Goal: Task Accomplishment & Management: Use online tool/utility

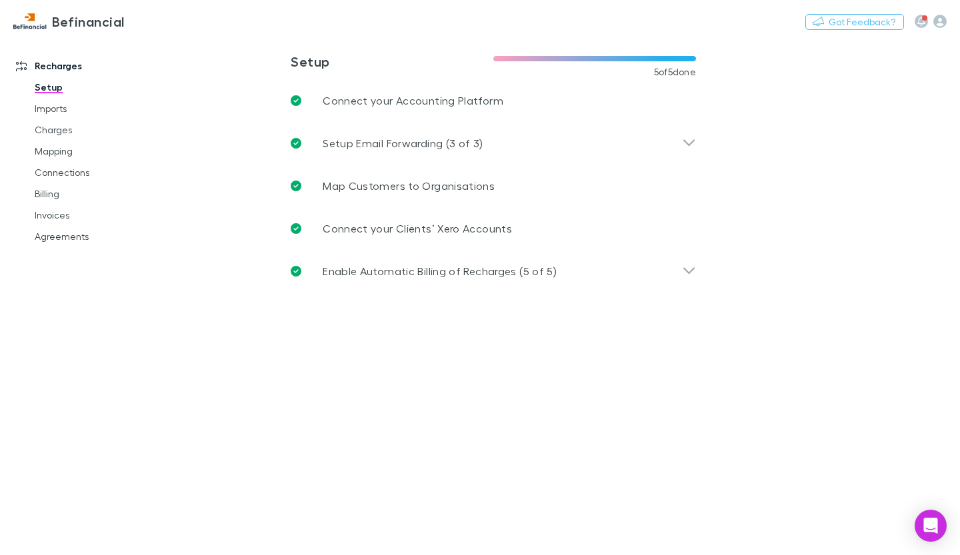
click at [60, 199] on link "Billing" at bounding box center [96, 193] width 151 height 21
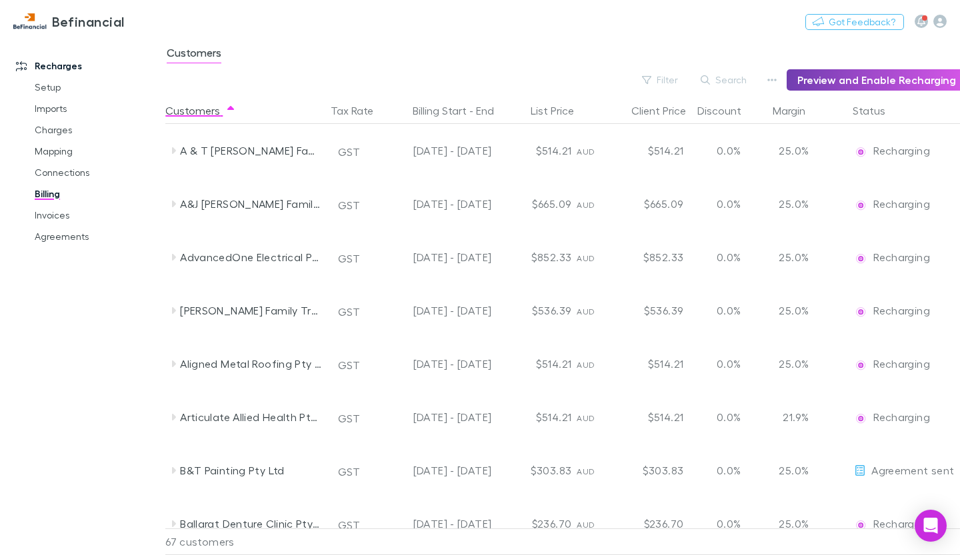
click at [890, 82] on button "Preview and Enable Recharging" at bounding box center [876, 79] width 180 height 21
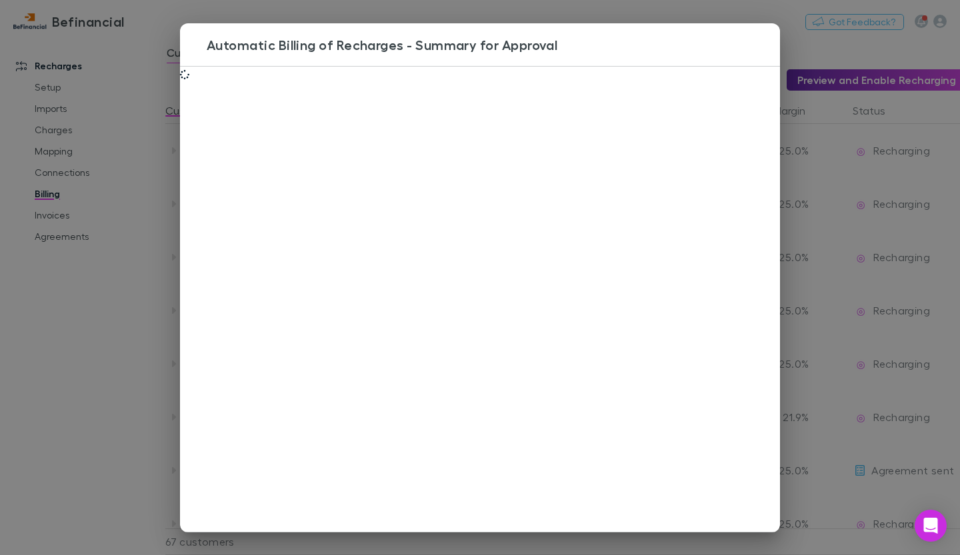
scroll to position [289, 0]
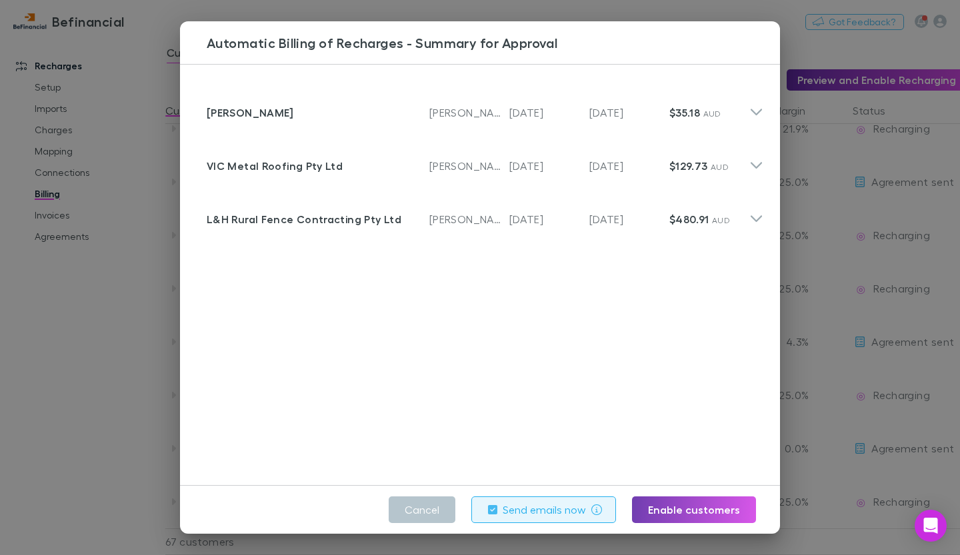
click at [700, 516] on button "Enable customers" at bounding box center [694, 509] width 124 height 27
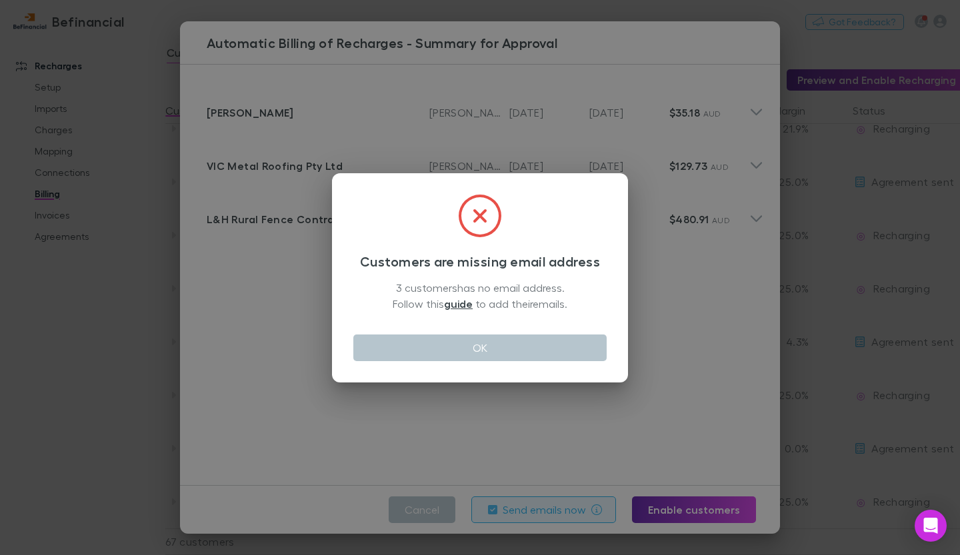
click at [496, 357] on button "OK" at bounding box center [479, 348] width 253 height 27
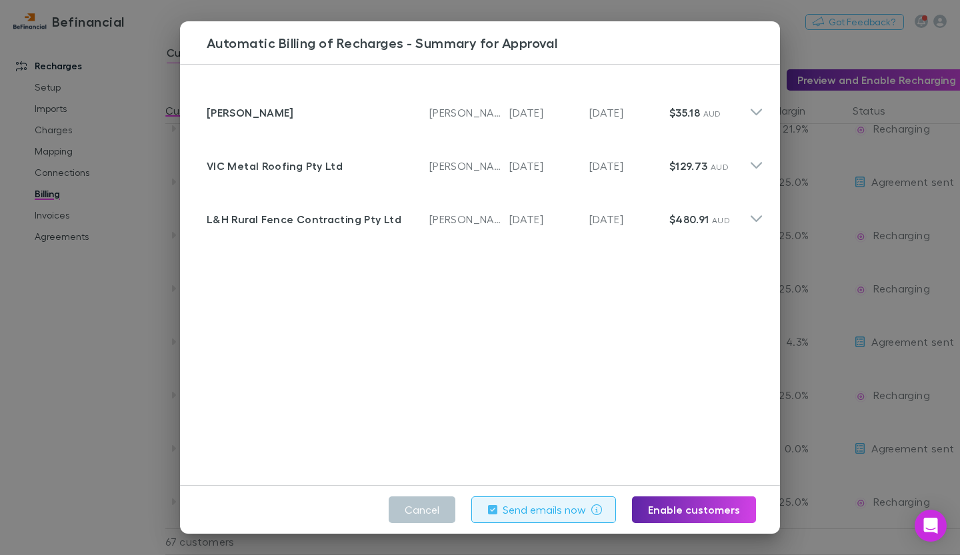
click at [734, 223] on p "$480.91 AUD" at bounding box center [709, 219] width 80 height 16
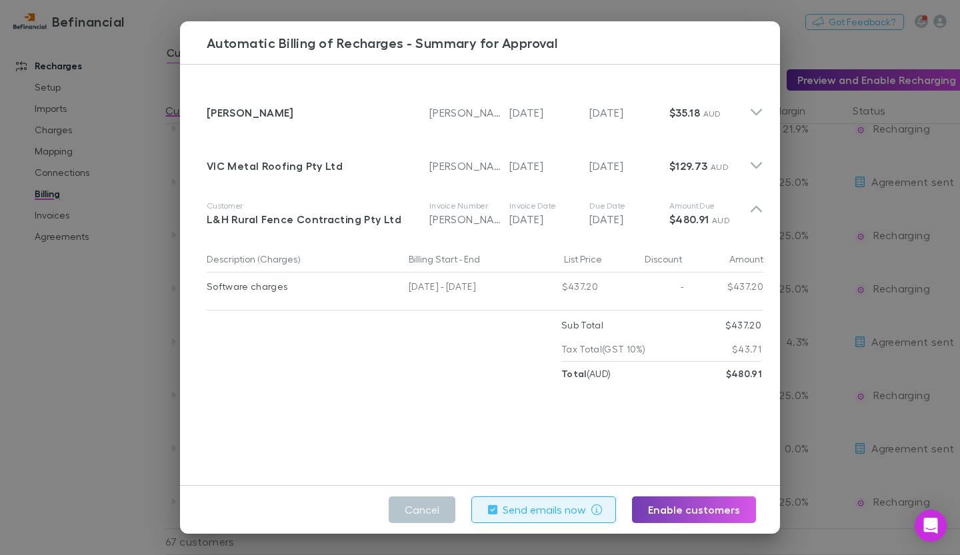
click at [698, 508] on button "Enable customers" at bounding box center [694, 509] width 124 height 27
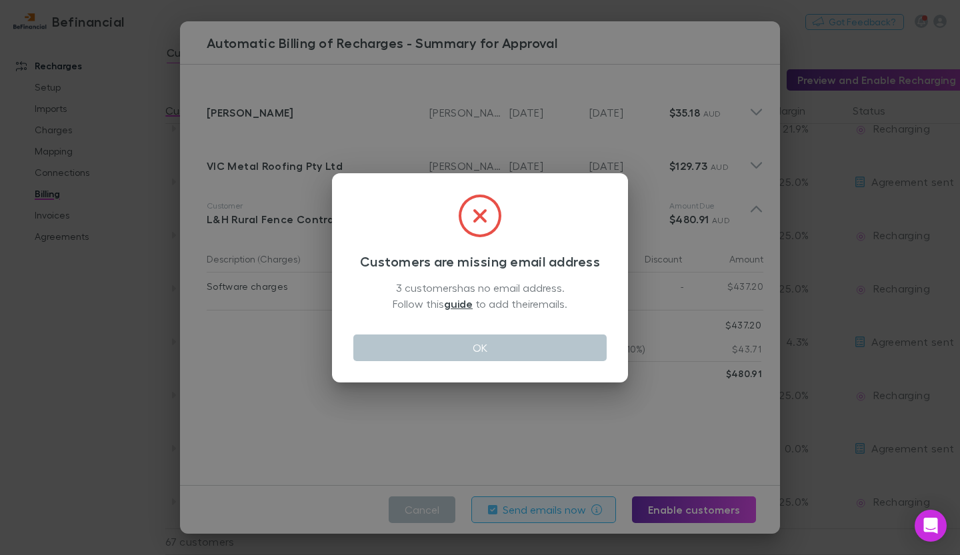
click at [459, 304] on link "guide" at bounding box center [458, 303] width 29 height 13
click at [493, 340] on button "OK" at bounding box center [479, 348] width 253 height 27
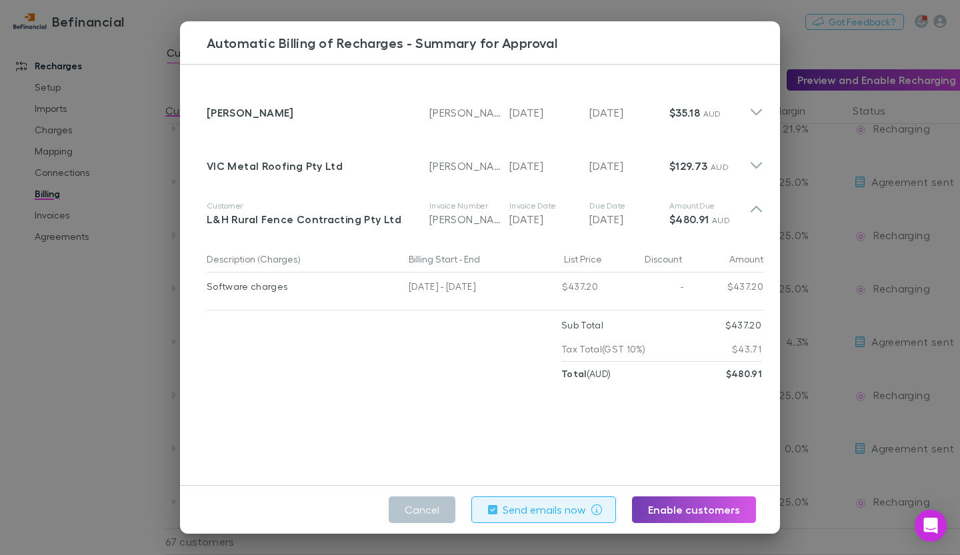
click at [702, 502] on button "Enable customers" at bounding box center [694, 509] width 124 height 27
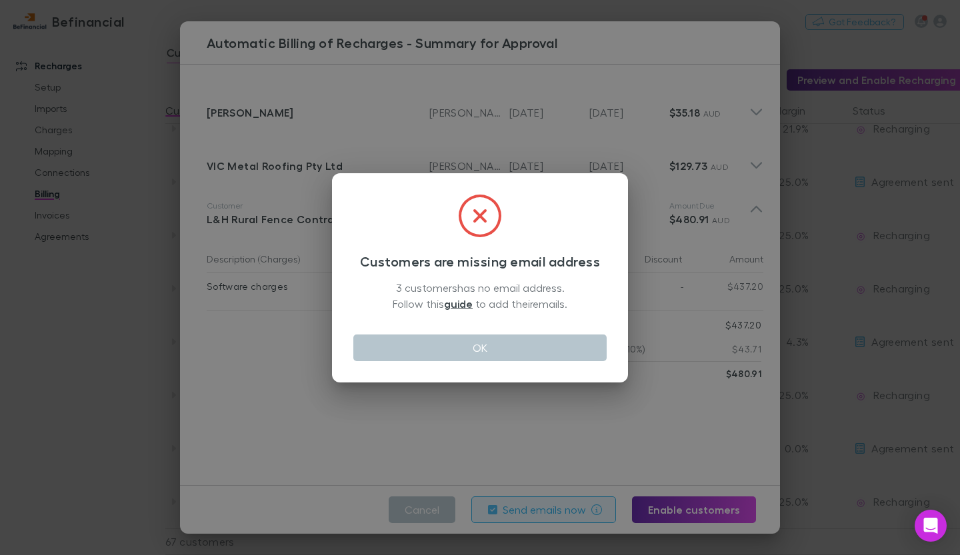
click at [446, 341] on button "OK" at bounding box center [479, 348] width 253 height 27
click at [446, 341] on div at bounding box center [384, 349] width 355 height 73
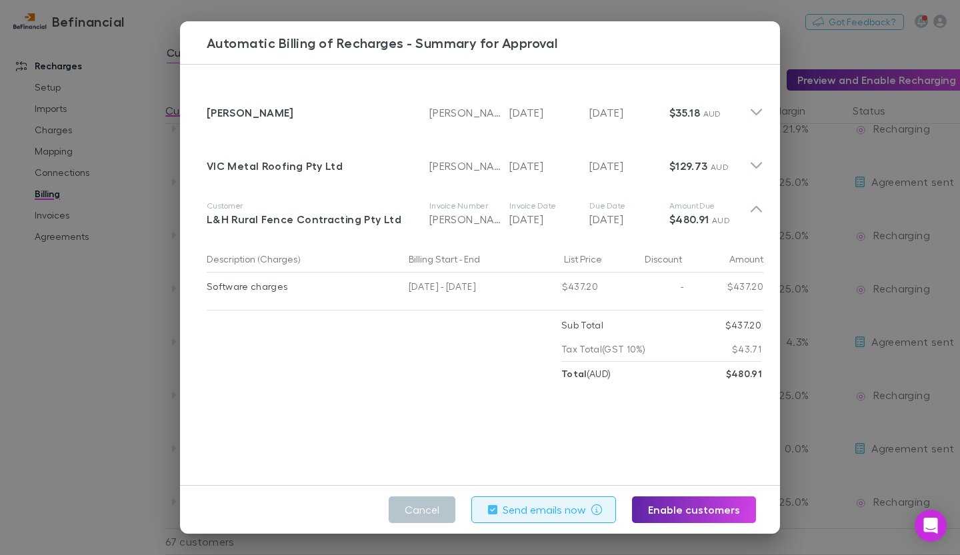
click at [433, 513] on button "Cancel" at bounding box center [421, 509] width 67 height 27
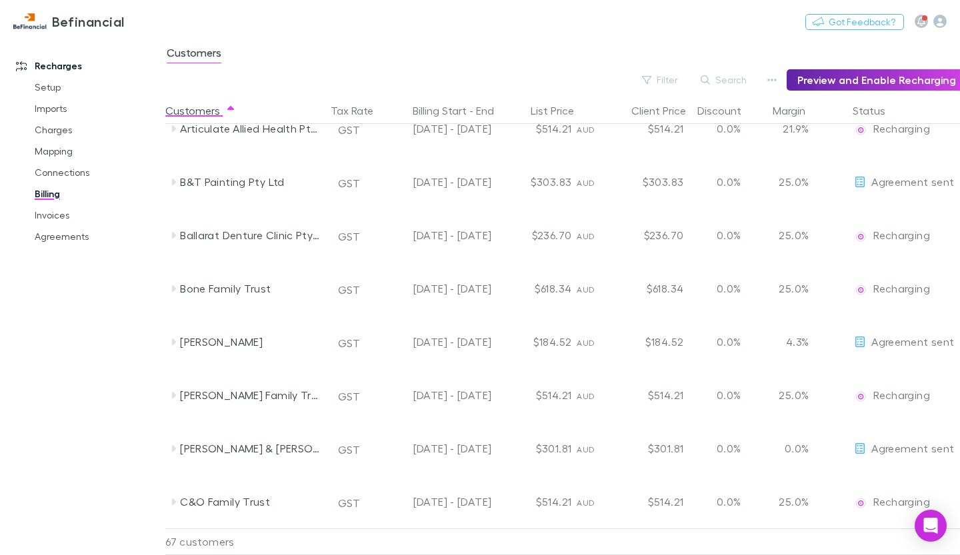
click at [52, 87] on link "Setup" at bounding box center [96, 87] width 151 height 21
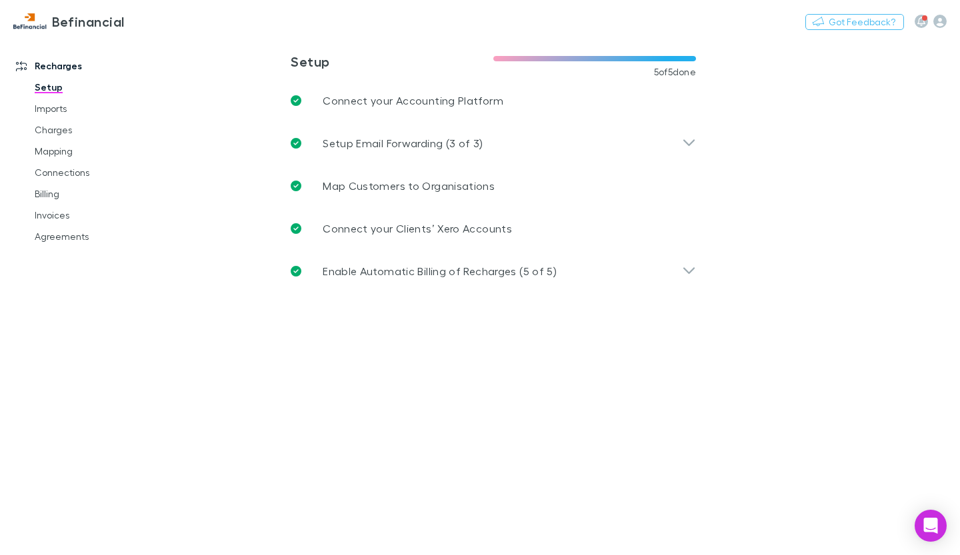
click at [89, 180] on link "Connections" at bounding box center [96, 172] width 151 height 21
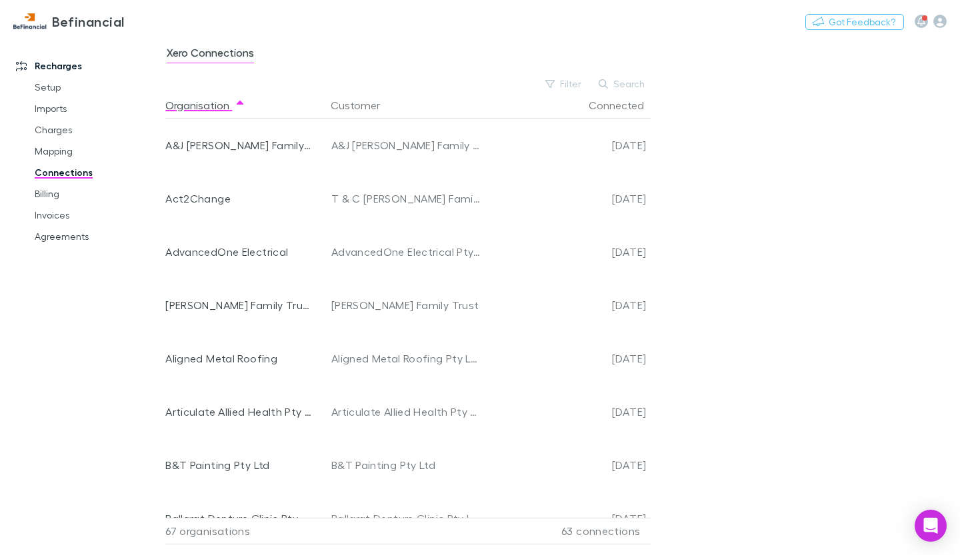
click at [53, 199] on link "Billing" at bounding box center [96, 193] width 151 height 21
click at [55, 218] on link "Invoices" at bounding box center [96, 215] width 151 height 21
click at [53, 85] on link "Setup" at bounding box center [96, 87] width 151 height 21
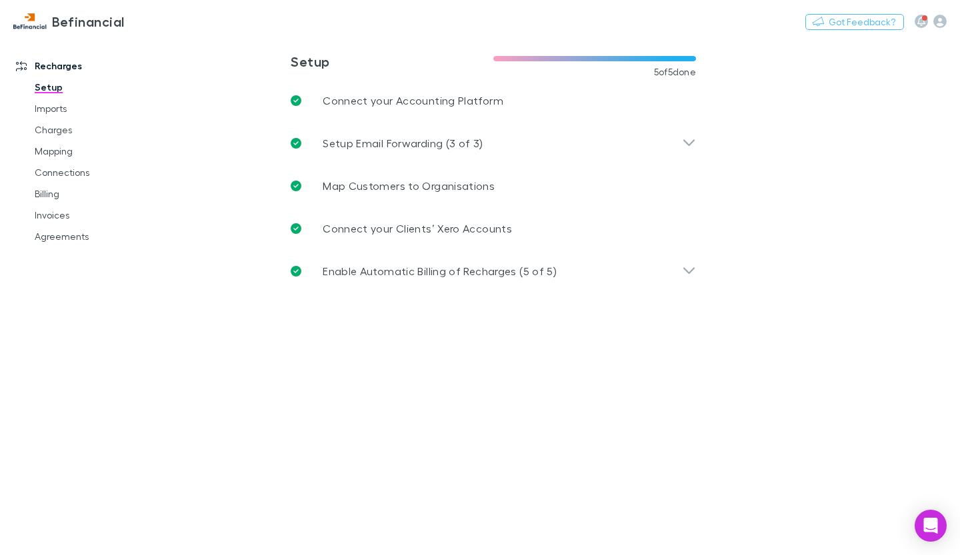
click at [73, 71] on link "Recharges" at bounding box center [88, 65] width 170 height 21
click at [49, 242] on link "Agreements" at bounding box center [96, 236] width 151 height 21
click at [17, 71] on icon at bounding box center [21, 66] width 11 height 10
click at [55, 69] on link "Recharges" at bounding box center [88, 65] width 170 height 21
click at [54, 244] on link "Agreements" at bounding box center [96, 236] width 151 height 21
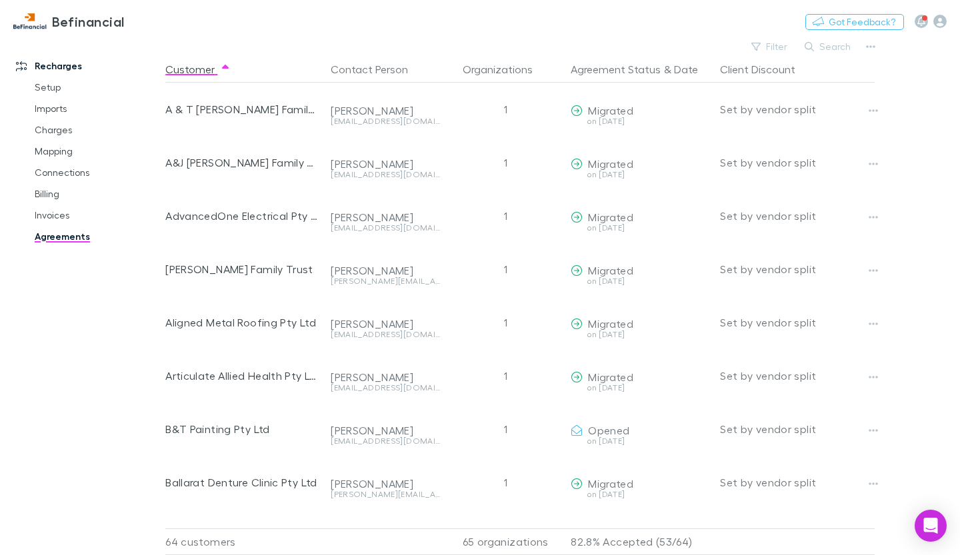
click at [43, 215] on link "Invoices" at bounding box center [96, 215] width 151 height 21
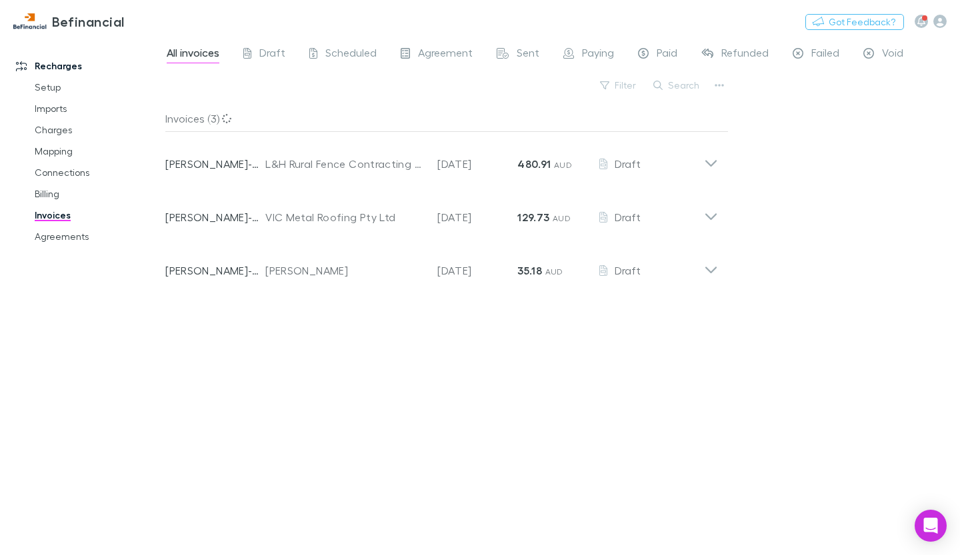
click at [42, 217] on link "Invoices" at bounding box center [96, 215] width 151 height 21
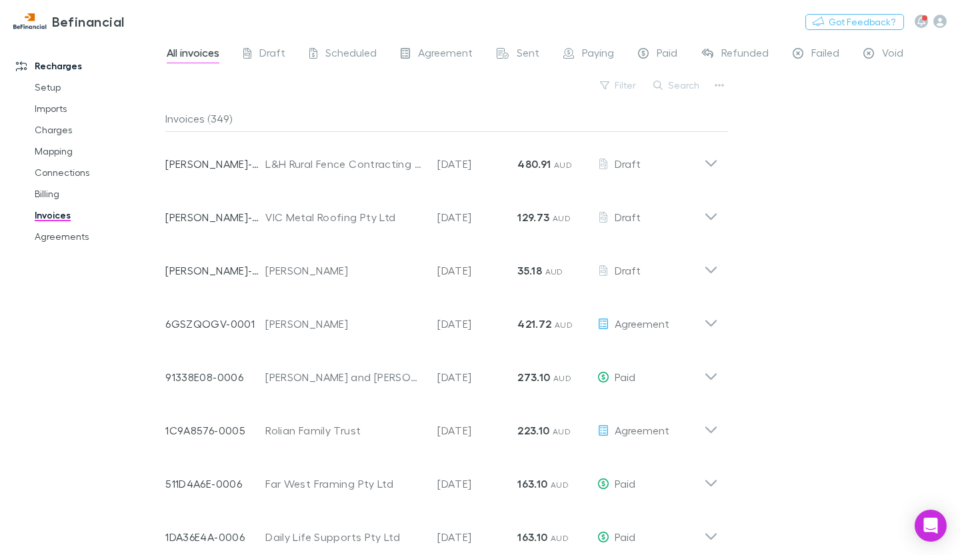
click at [715, 221] on icon at bounding box center [711, 212] width 14 height 27
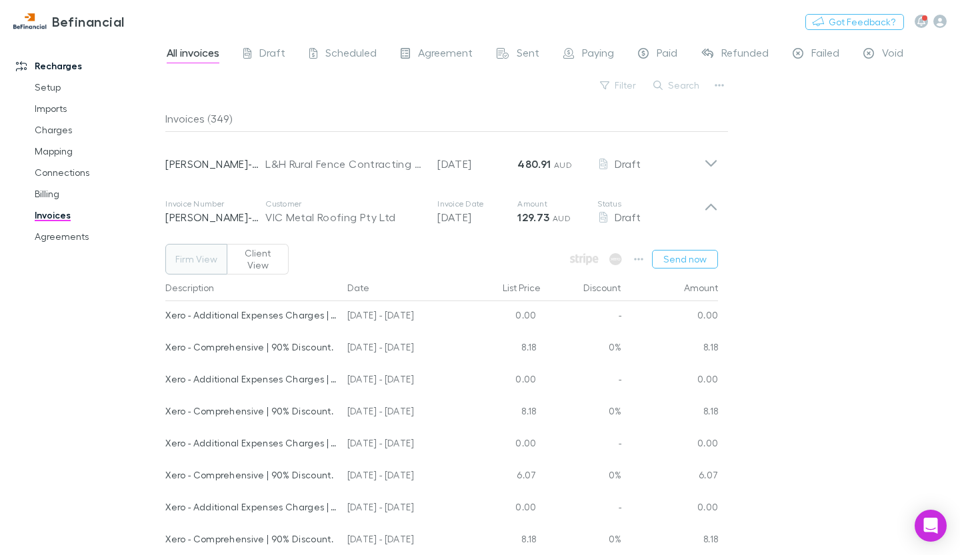
click at [693, 275] on div "Amount" at bounding box center [670, 288] width 97 height 27
click at [690, 255] on button "Send now" at bounding box center [685, 259] width 66 height 19
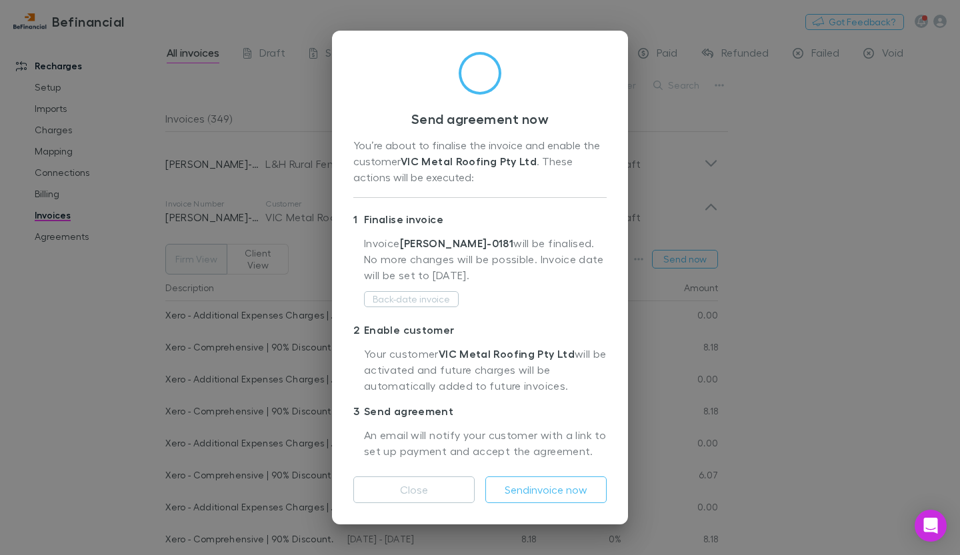
click at [567, 488] on button "Send invoice now" at bounding box center [545, 489] width 121 height 27
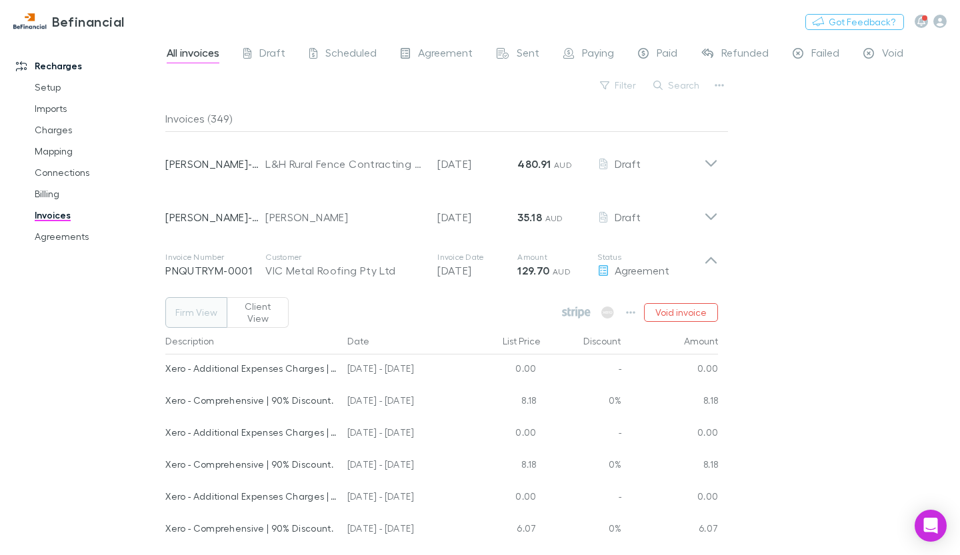
click at [487, 373] on div "0.00" at bounding box center [502, 371] width 80 height 32
click at [712, 169] on icon at bounding box center [711, 158] width 14 height 27
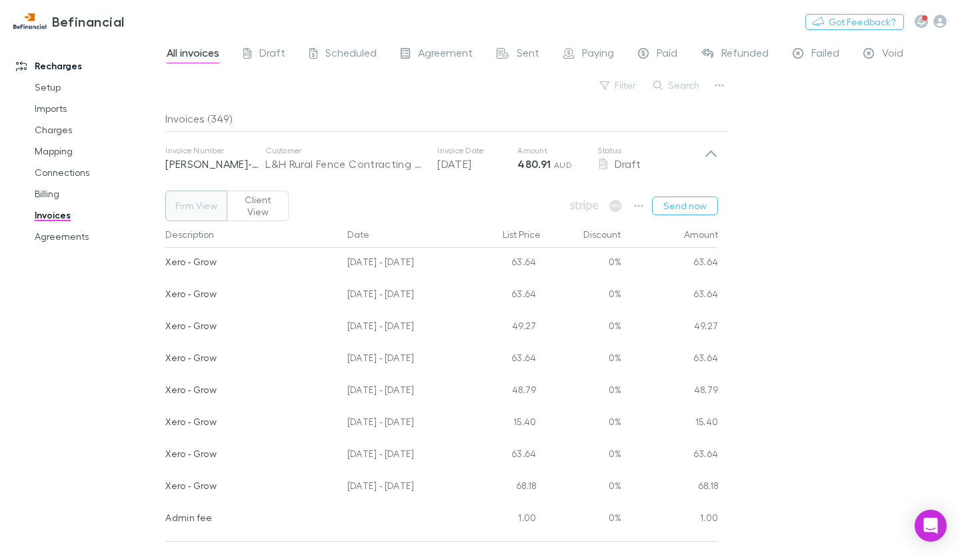
click at [706, 160] on icon at bounding box center [711, 158] width 14 height 27
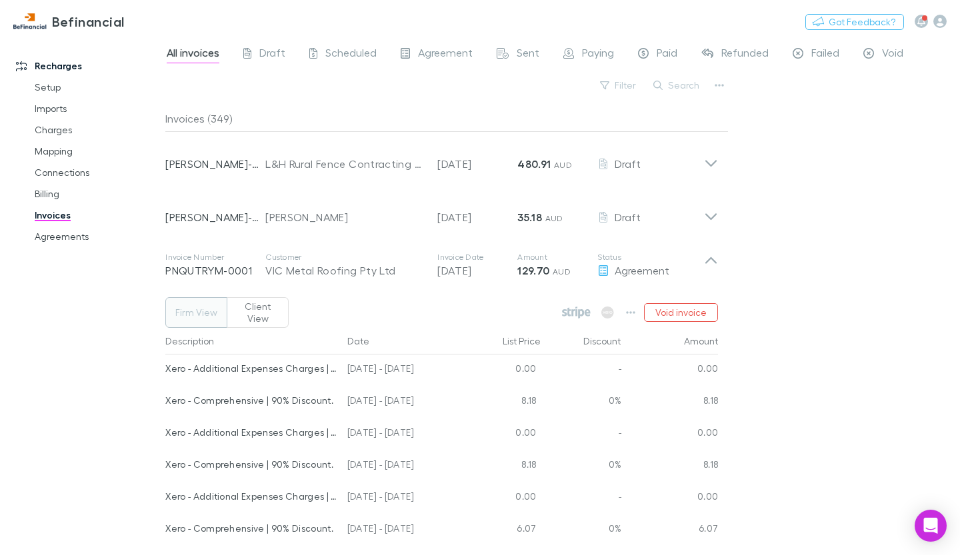
click at [688, 197] on button "Send now" at bounding box center [685, 206] width 66 height 19
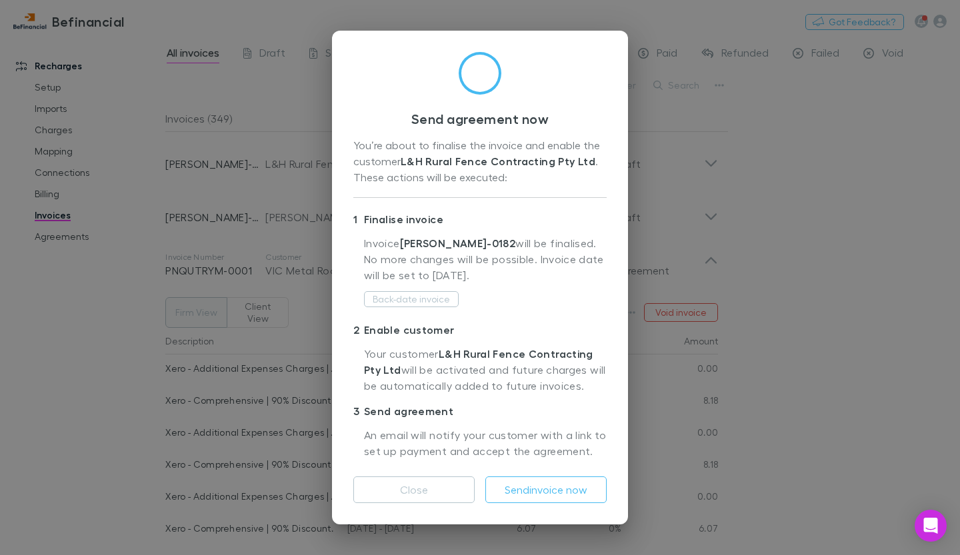
click at [551, 500] on button "Send invoice now" at bounding box center [545, 489] width 121 height 27
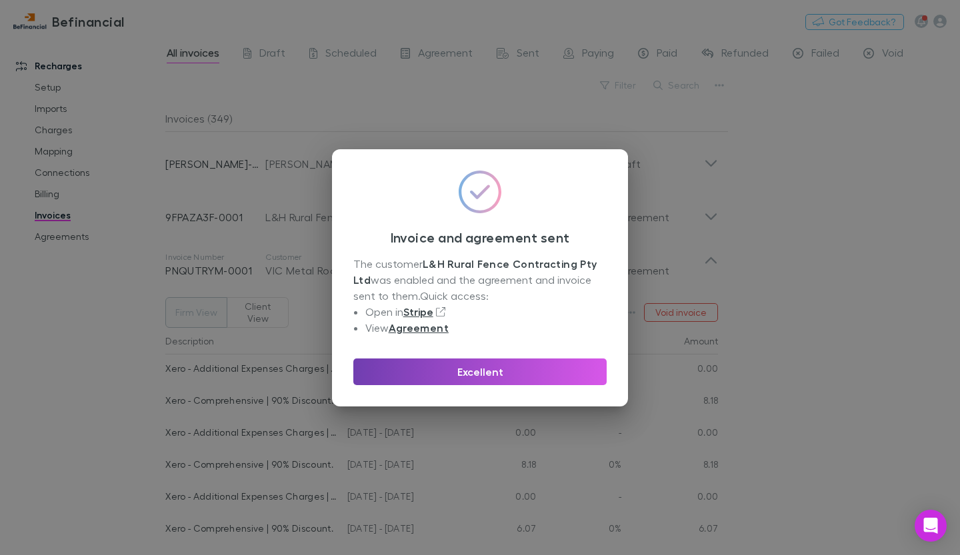
click at [514, 377] on button "Excellent" at bounding box center [479, 372] width 253 height 27
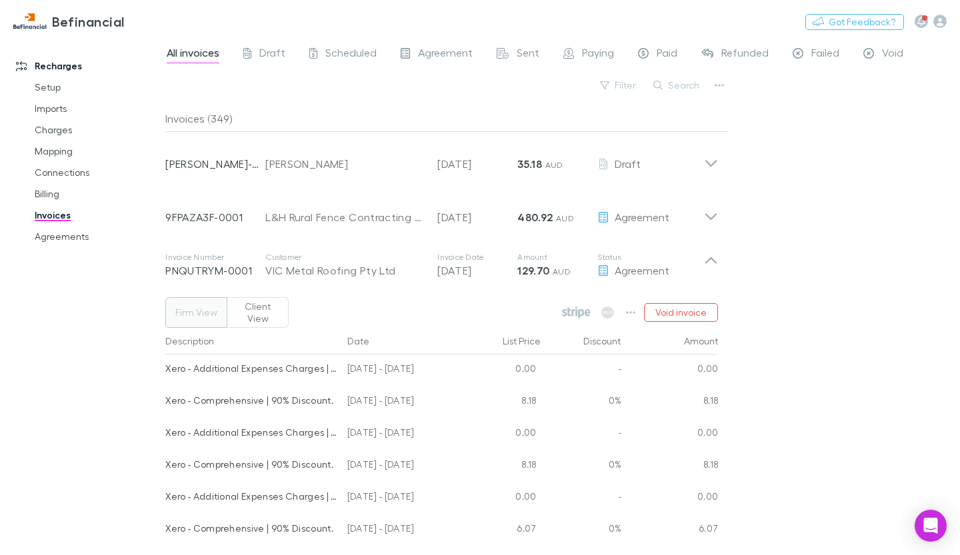
click at [720, 170] on div "Invoice Number [PERSON_NAME]-0353 Customer [PERSON_NAME] Invoice Date [DATE] Am…" at bounding box center [442, 158] width 574 height 53
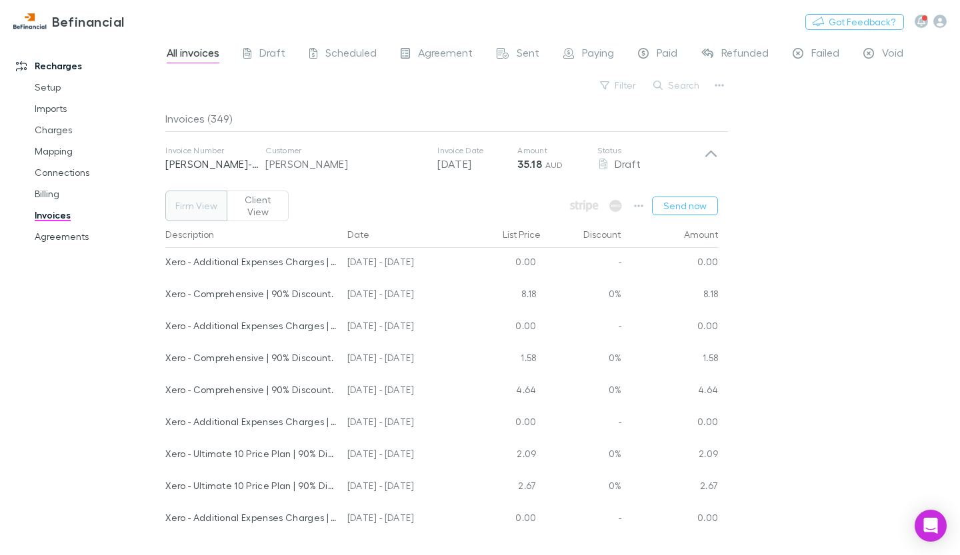
click at [688, 205] on button "Send now" at bounding box center [685, 206] width 66 height 19
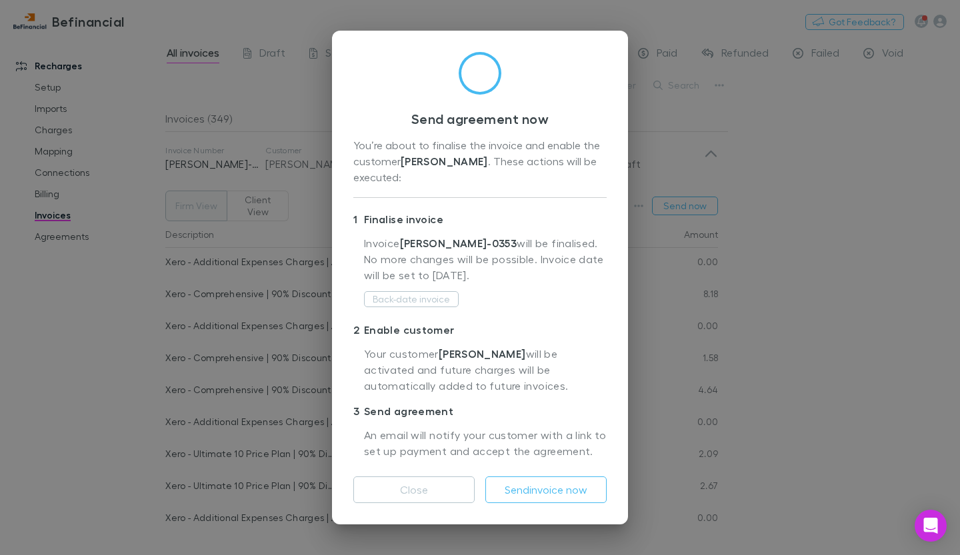
click at [572, 492] on button "Send invoice now" at bounding box center [545, 489] width 121 height 27
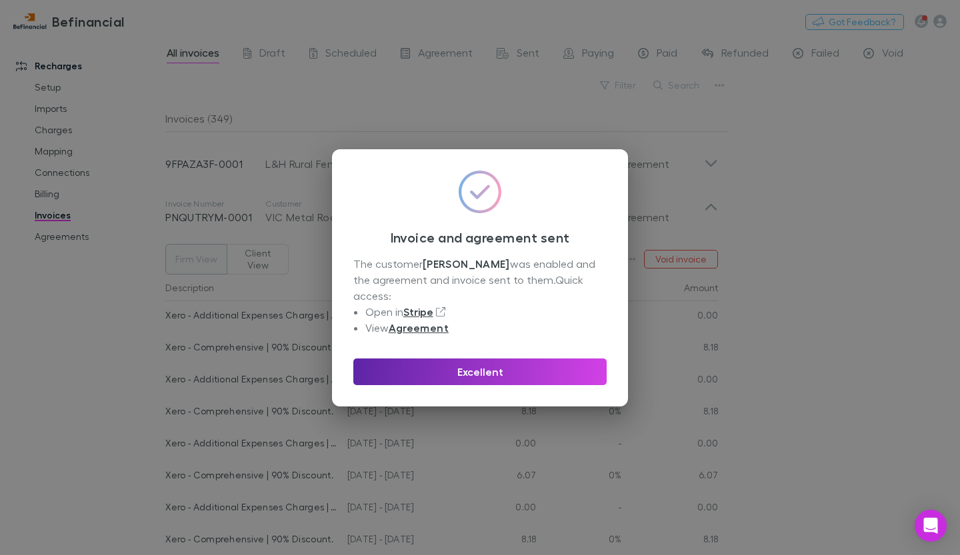
scroll to position [657, 0]
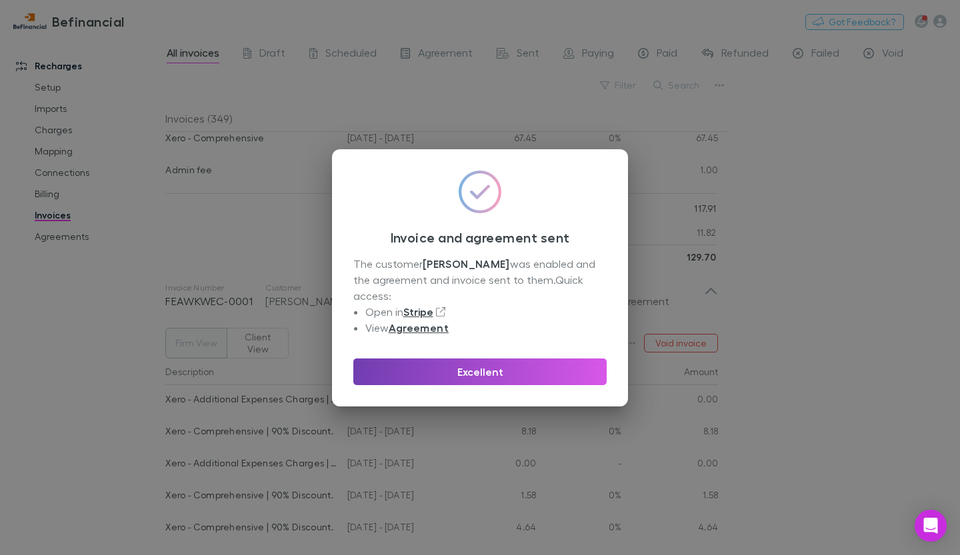
click at [462, 365] on button "Excellent" at bounding box center [479, 372] width 253 height 27
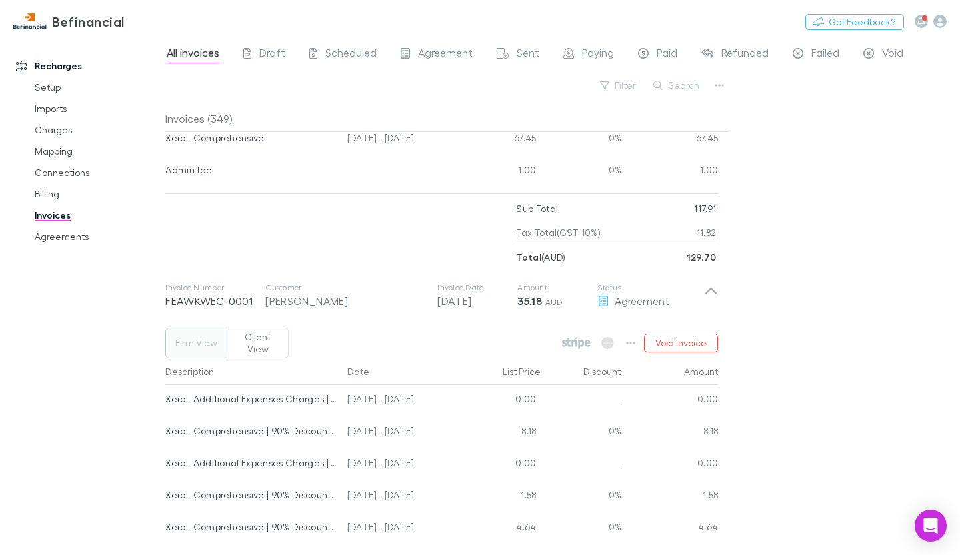
click at [527, 359] on div "List Price" at bounding box center [502, 372] width 80 height 27
click at [590, 47] on span "Paying" at bounding box center [598, 54] width 32 height 17
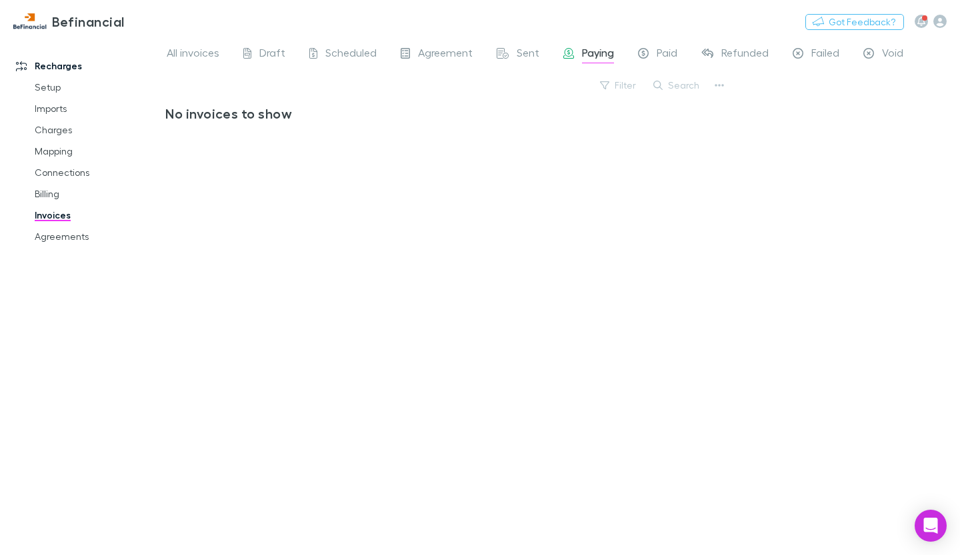
click at [523, 59] on span "Sent" at bounding box center [527, 54] width 23 height 17
click at [348, 45] on link "Scheduled" at bounding box center [343, 54] width 70 height 21
click at [47, 189] on link "Billing" at bounding box center [96, 193] width 151 height 21
click at [55, 193] on link "Billing" at bounding box center [96, 193] width 151 height 21
click at [53, 196] on link "Billing" at bounding box center [96, 193] width 151 height 21
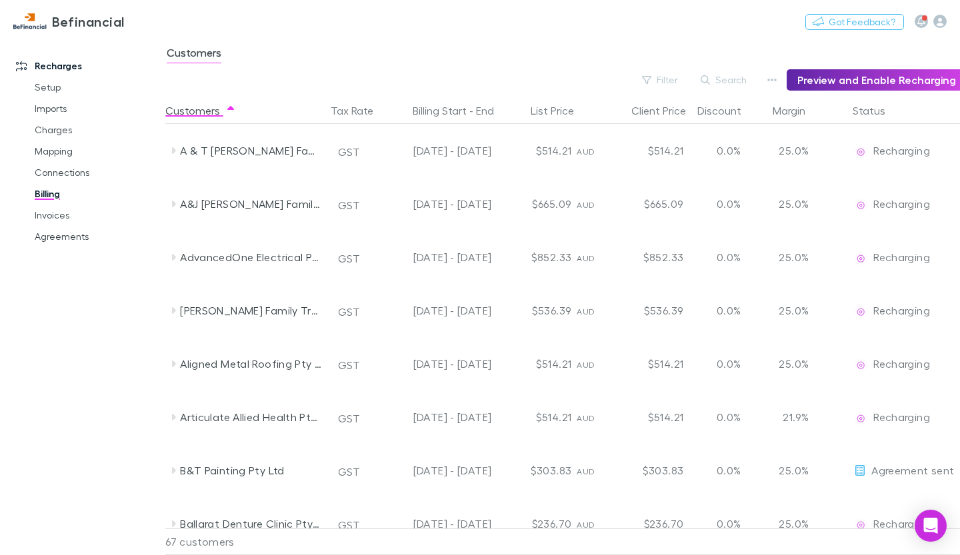
scroll to position [385, 0]
